Goal: Find specific page/section: Find specific page/section

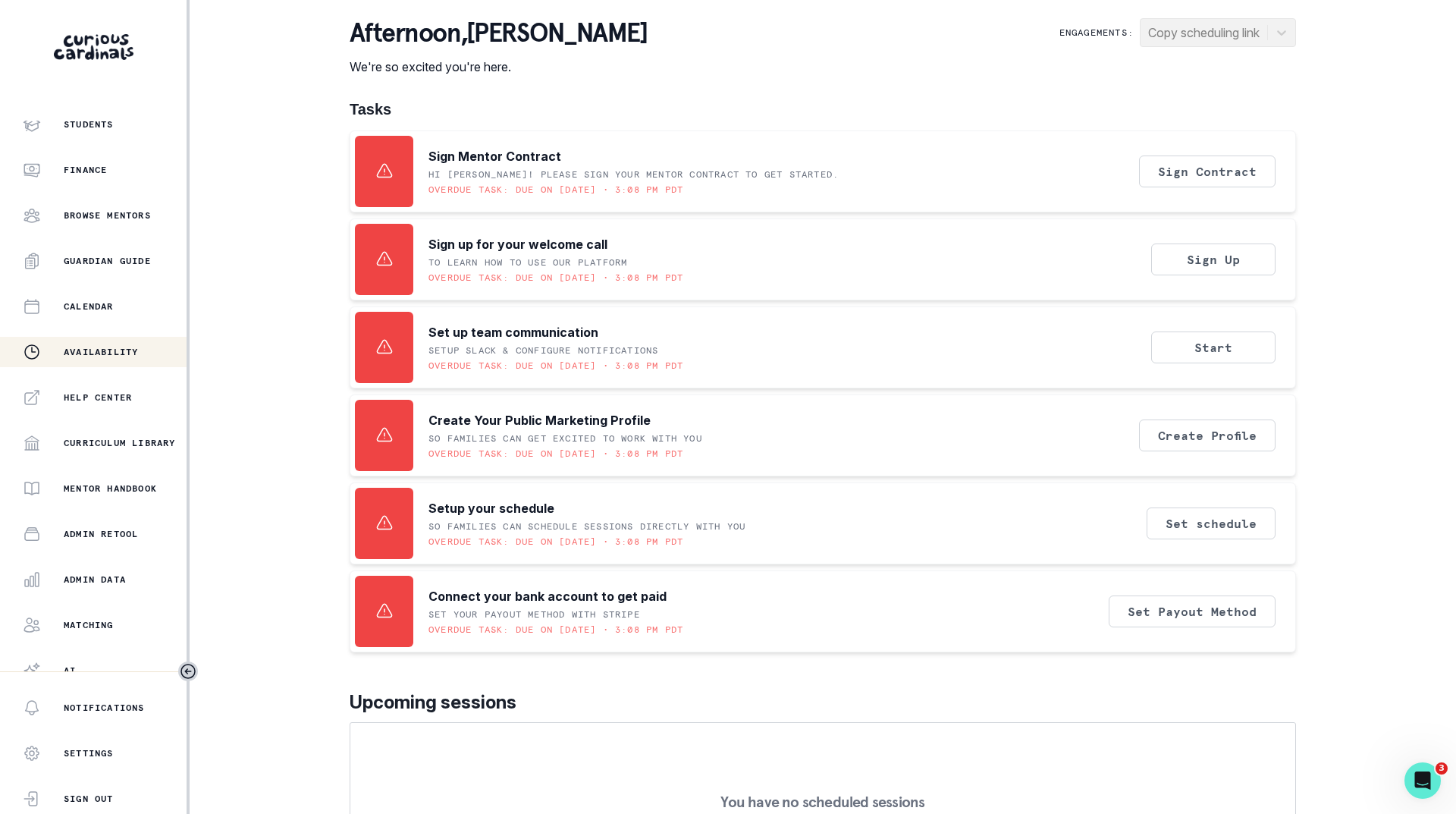
scroll to position [117, 0]
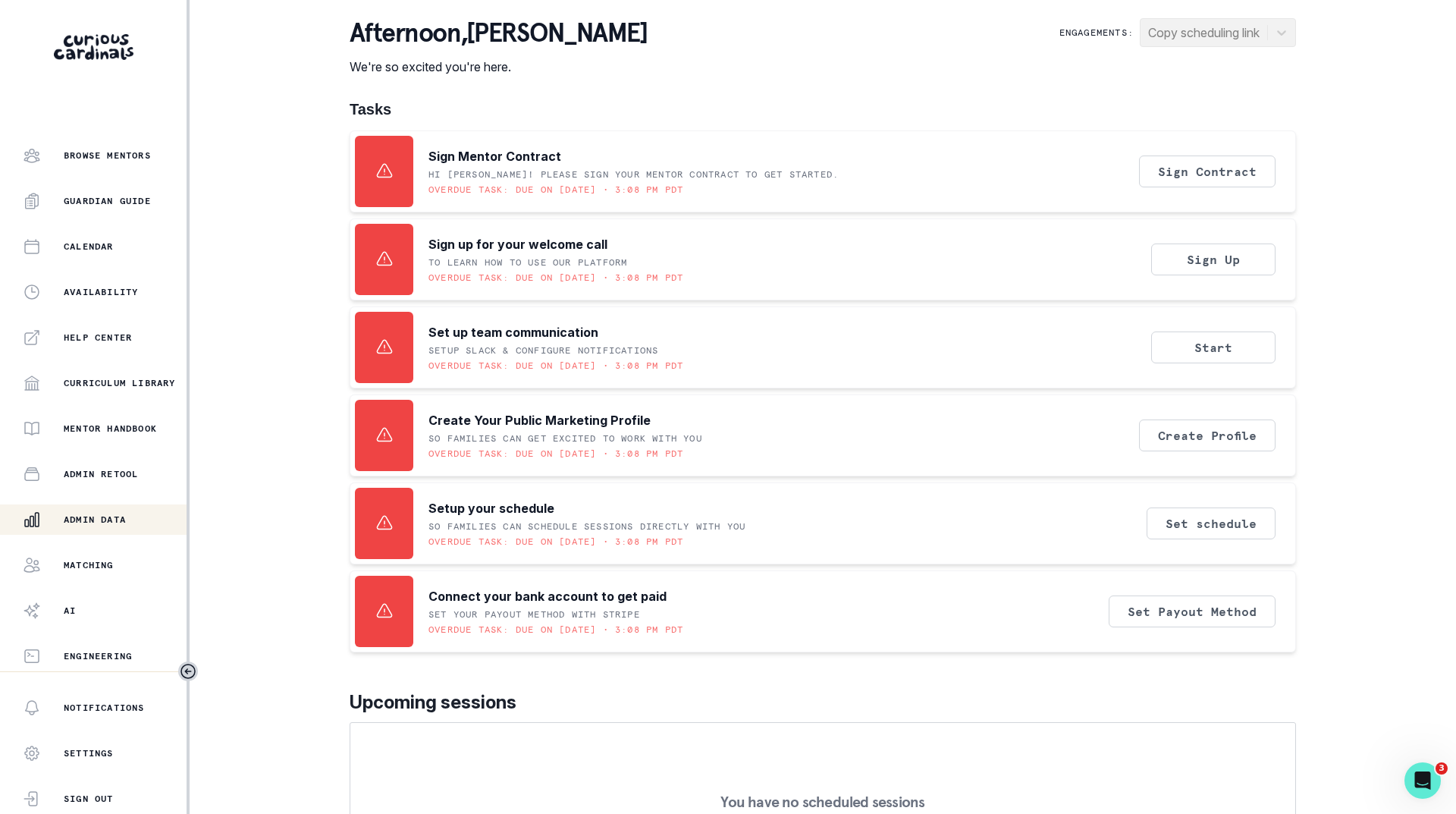
click at [97, 515] on p "Admin Data" at bounding box center [95, 519] width 62 height 12
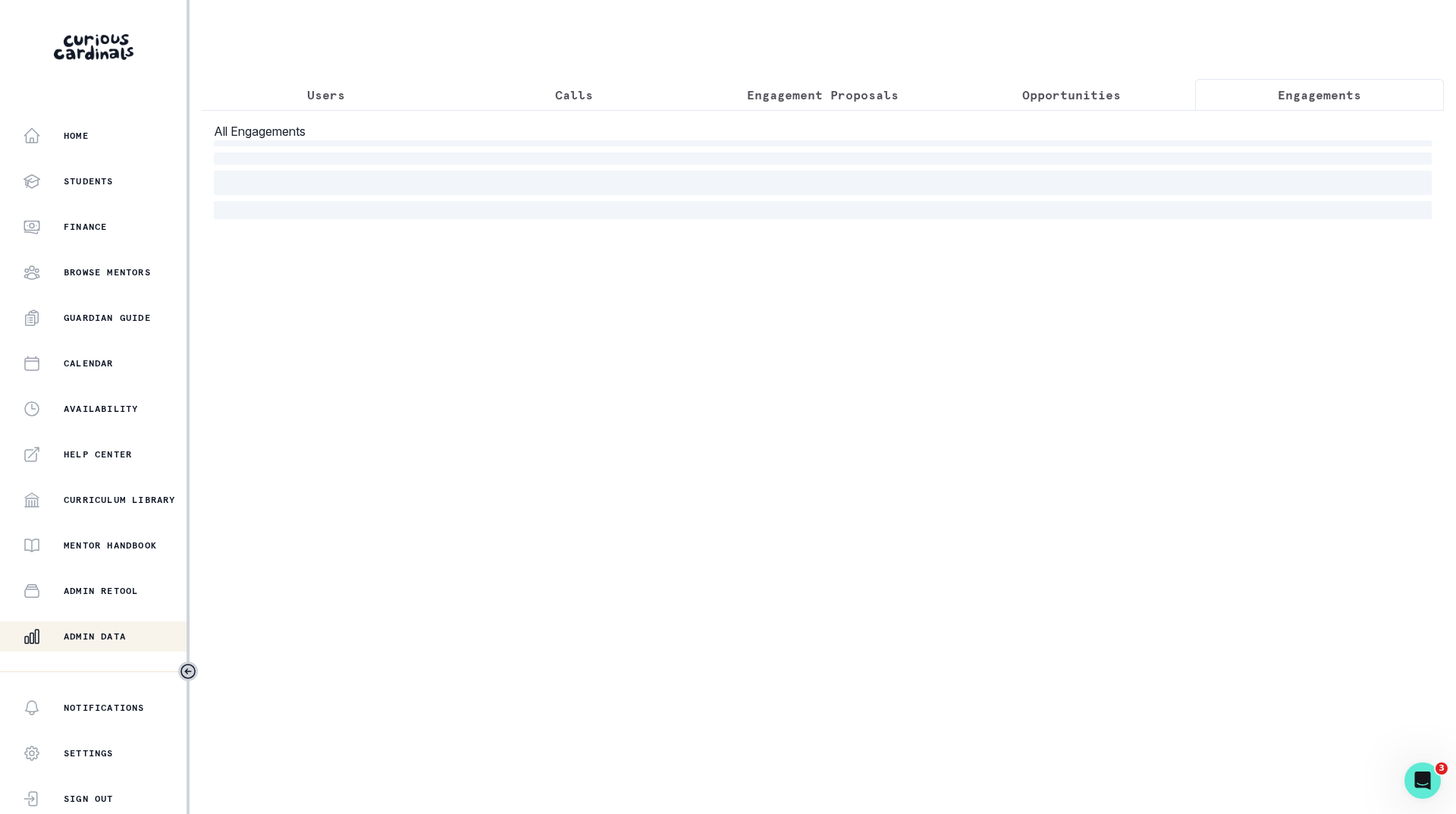
click at [1308, 89] on p "Engagements" at bounding box center [1319, 94] width 83 height 18
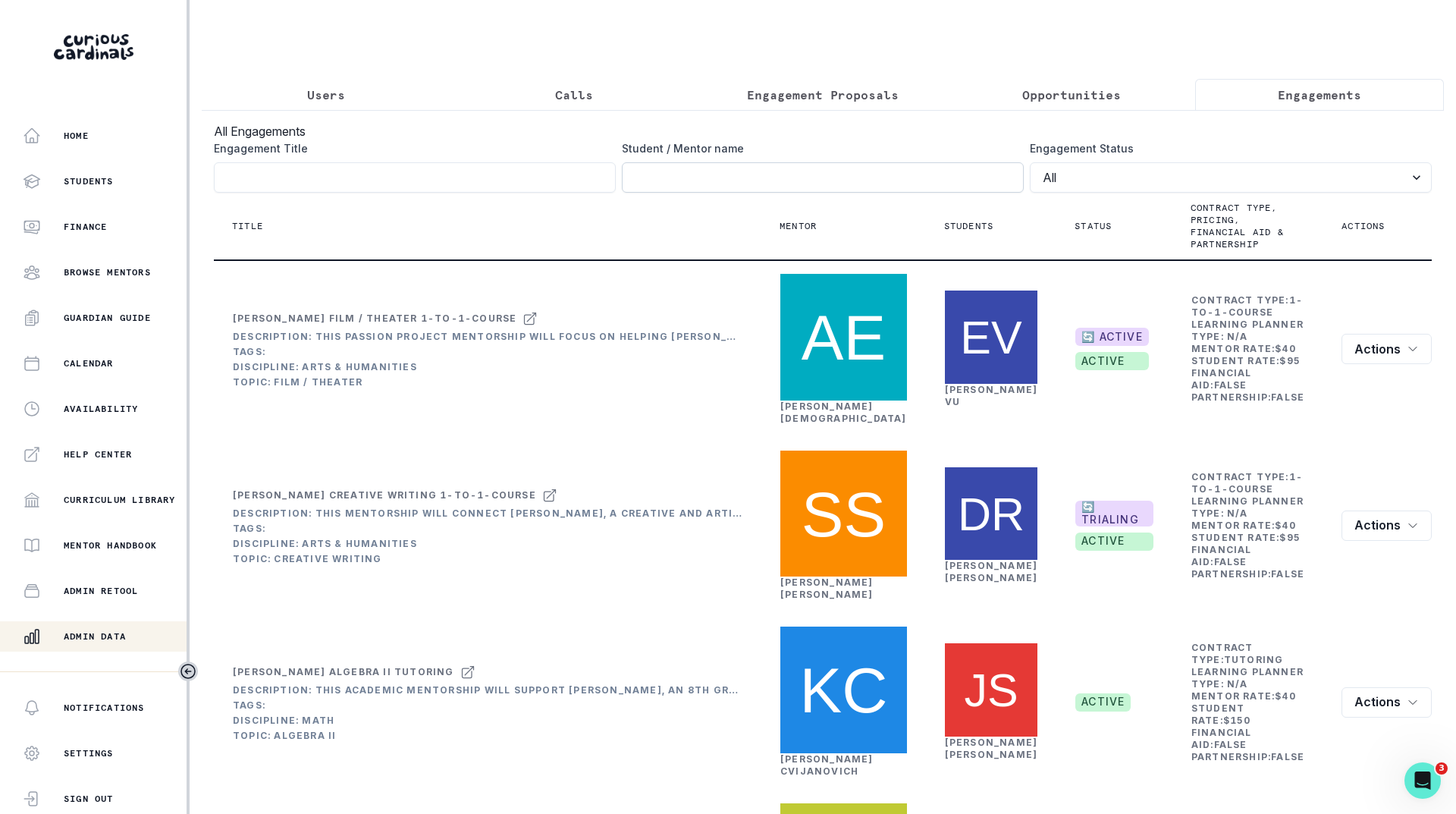
click at [790, 180] on input "Engagement Title" at bounding box center [822, 178] width 402 height 30
type input "[PERSON_NAME]"
click button "submit" at bounding box center [0, 0] width 0 height 0
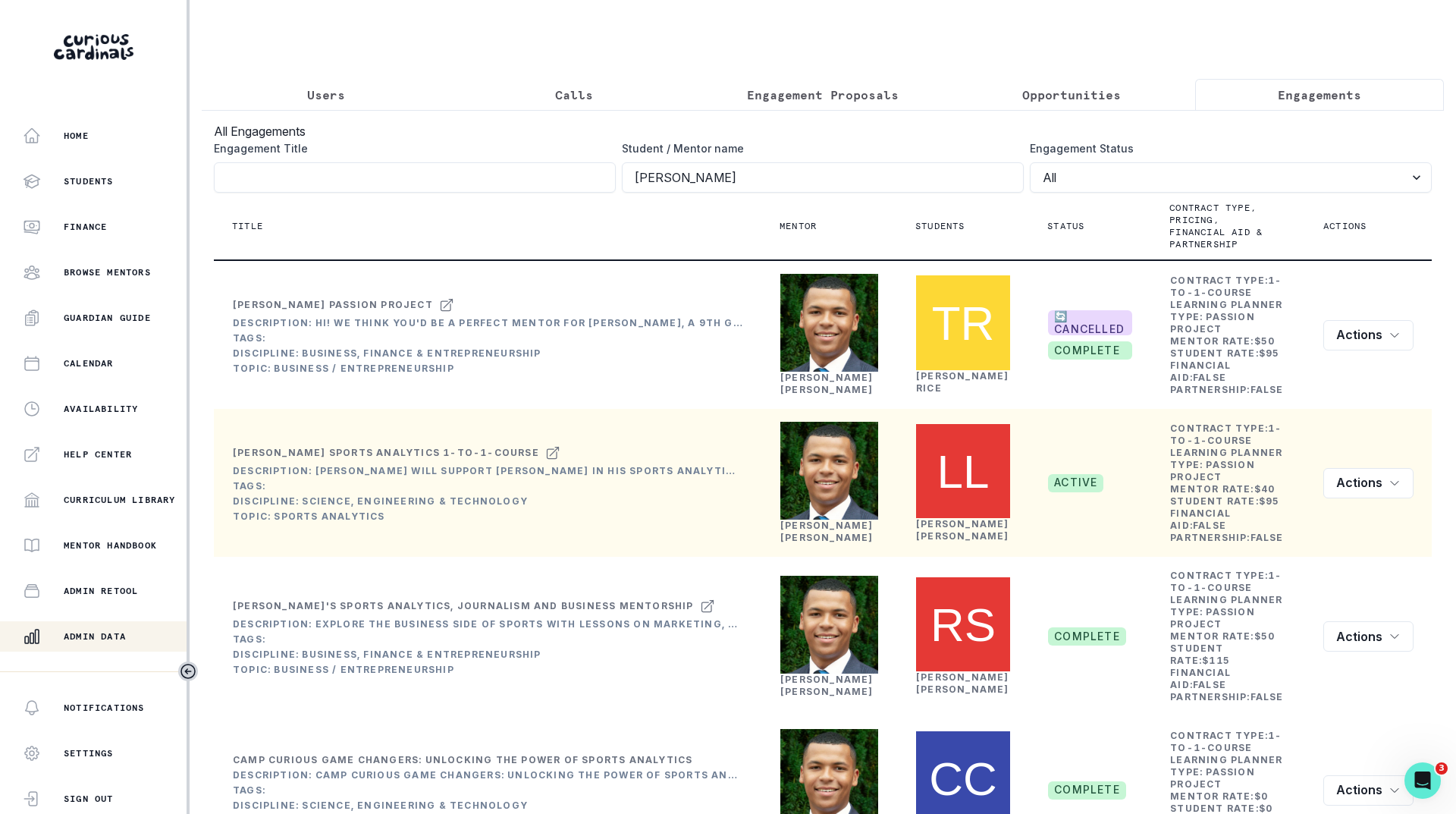
scroll to position [76, 0]
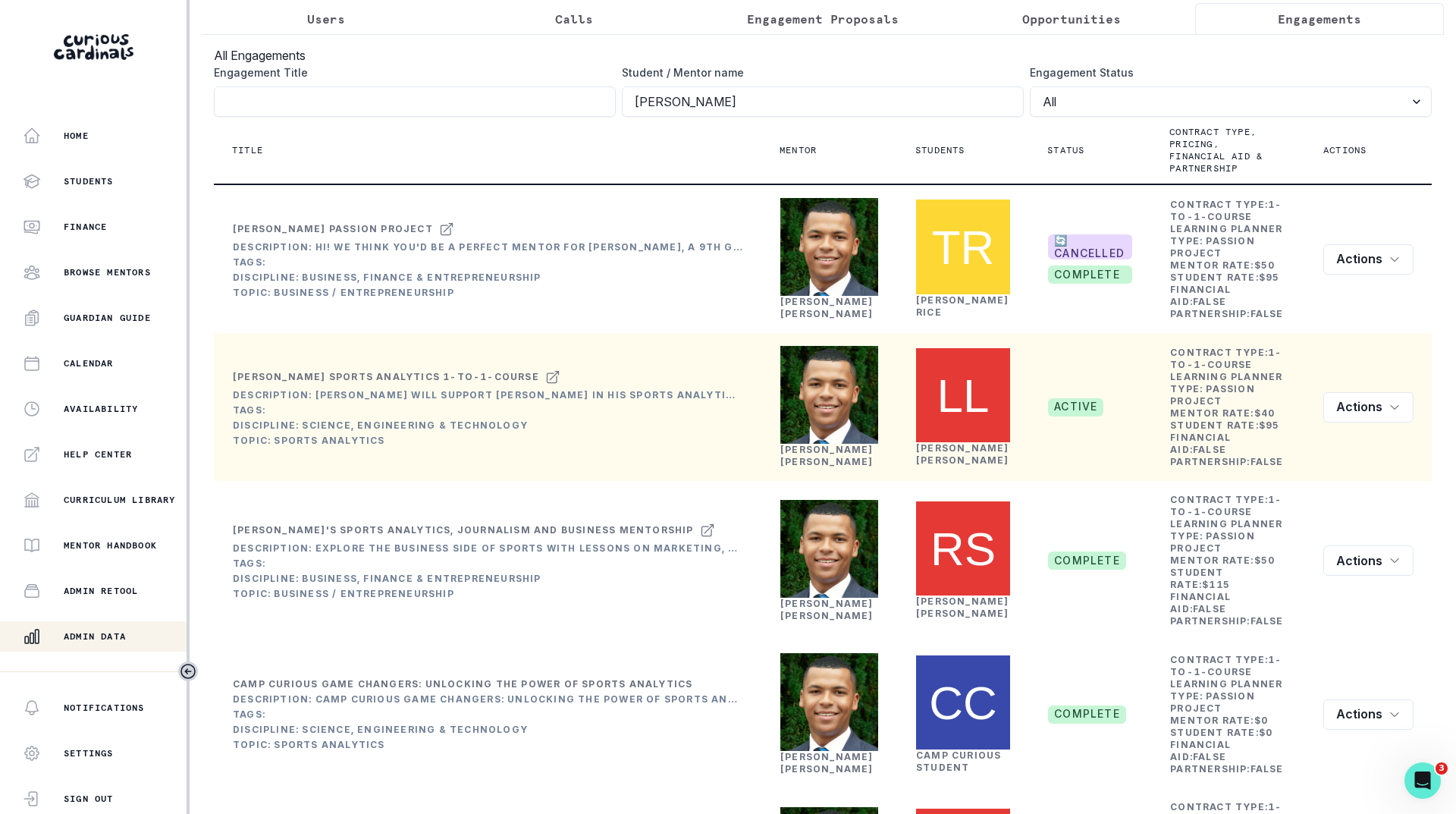
click at [796, 467] on link "[PERSON_NAME]" at bounding box center [827, 455] width 94 height 23
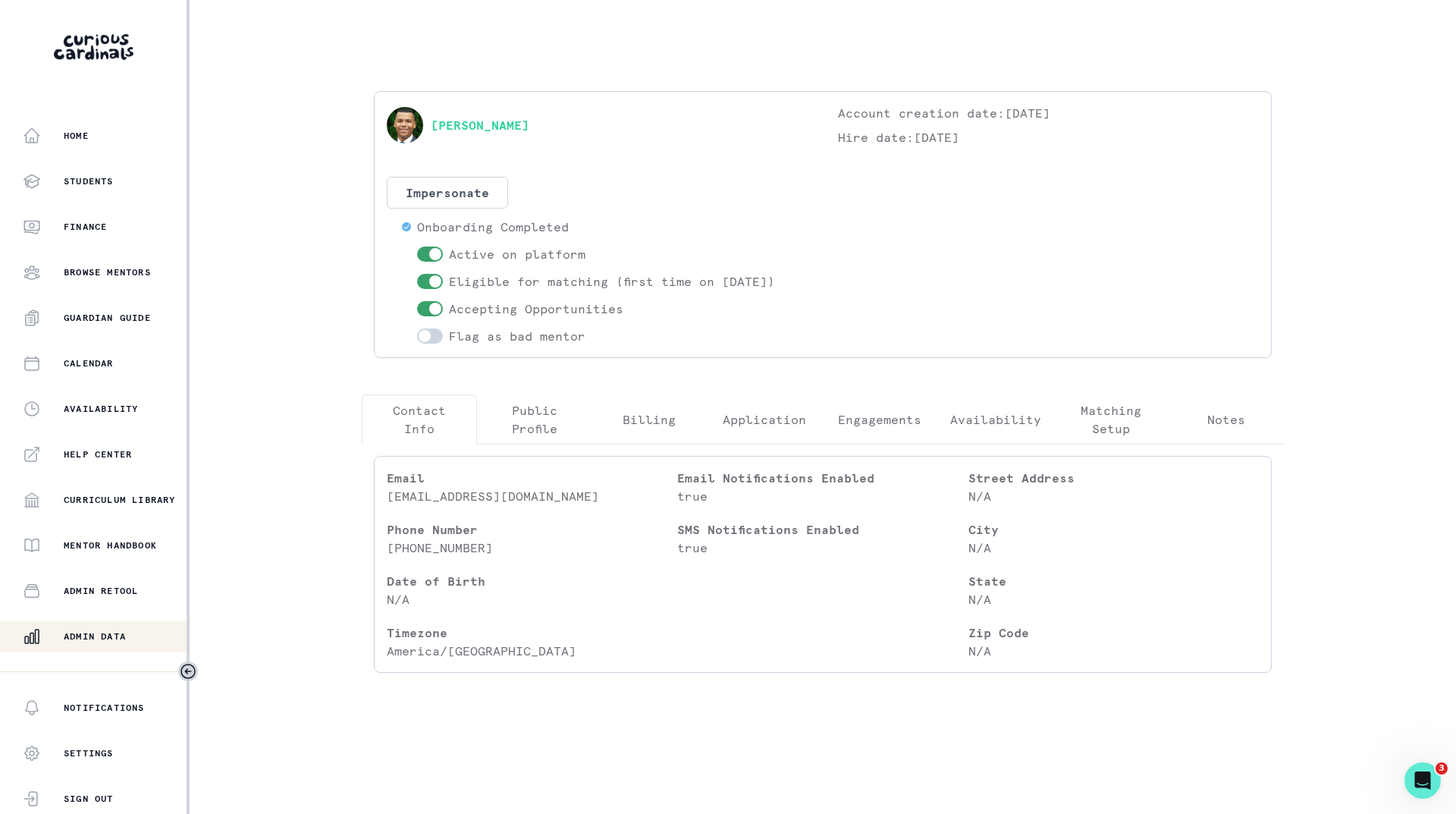
click at [905, 424] on p "Engagements" at bounding box center [880, 419] width 83 height 18
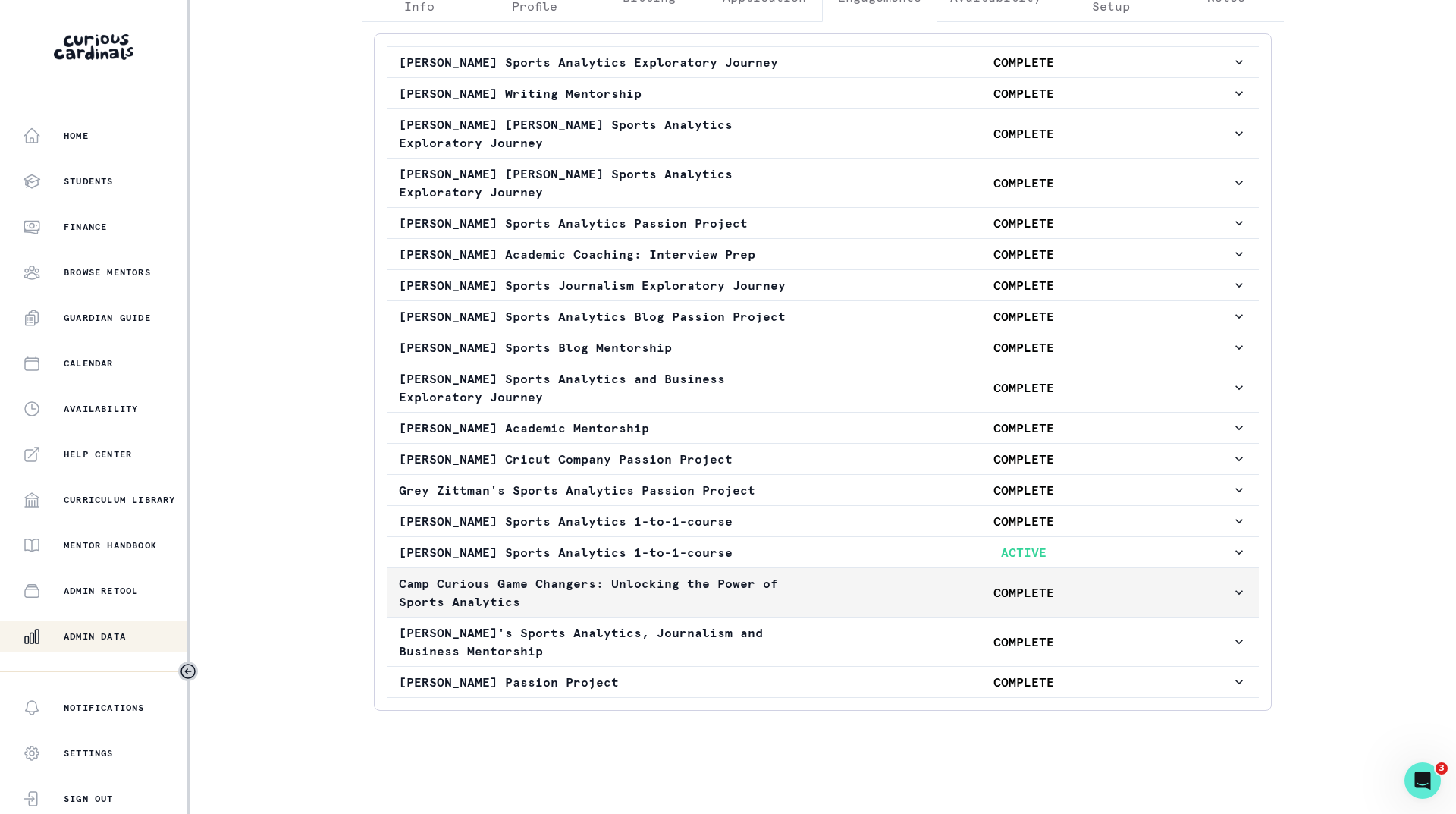
scroll to position [441, 0]
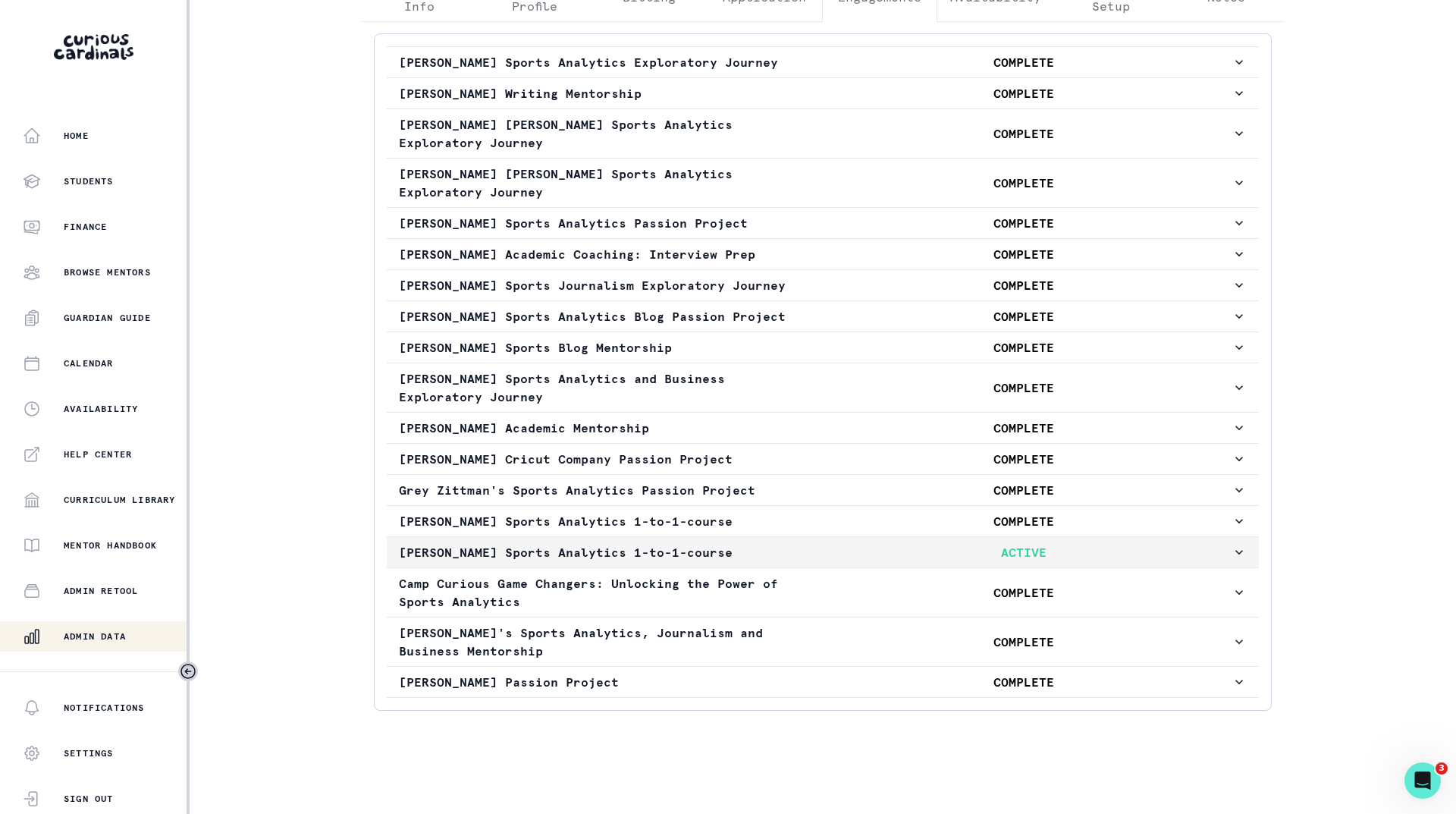
click at [885, 550] on p "ACTIVE" at bounding box center [1023, 552] width 416 height 18
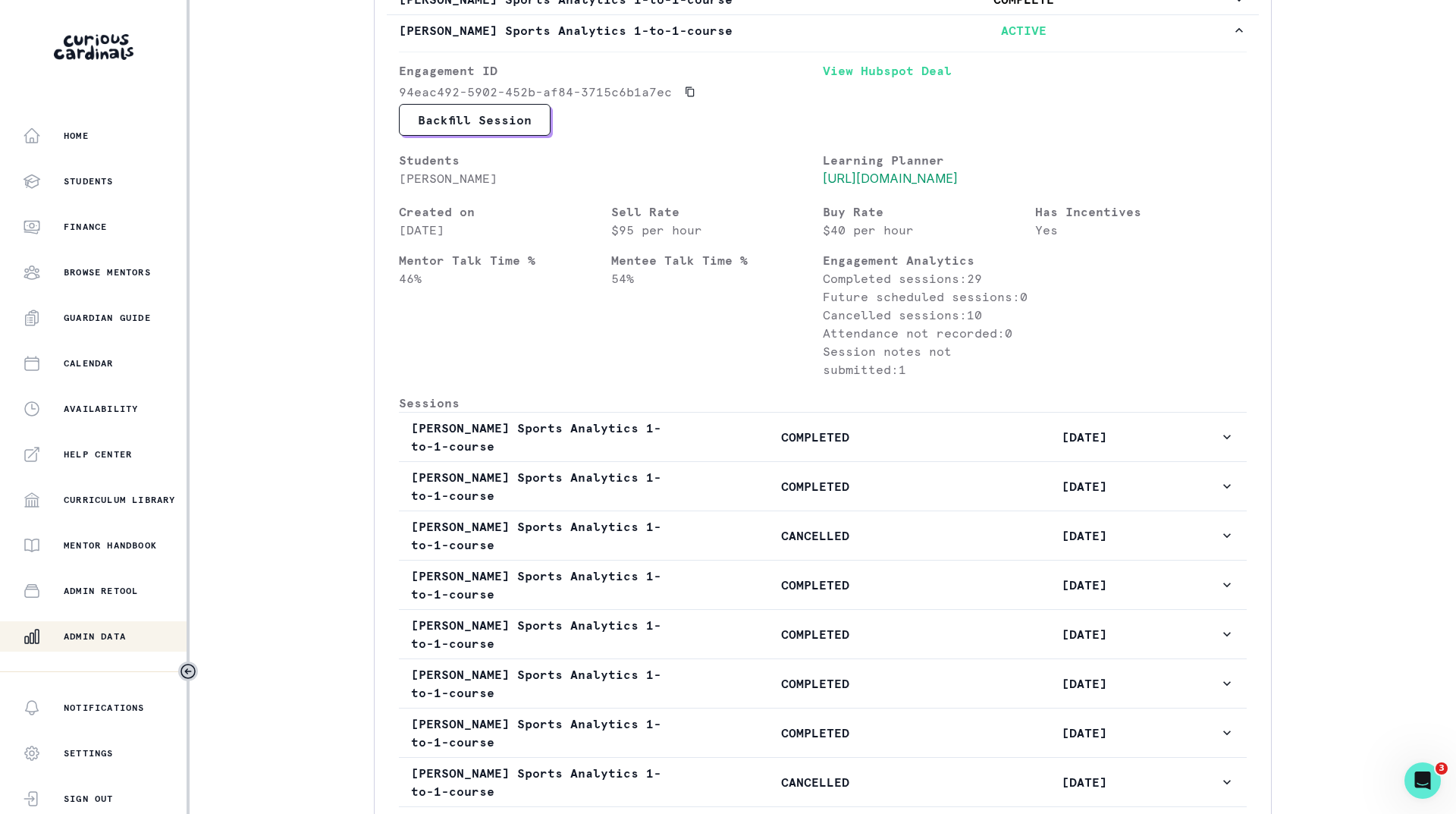
scroll to position [972, 0]
